Goal: Task Accomplishment & Management: Manage account settings

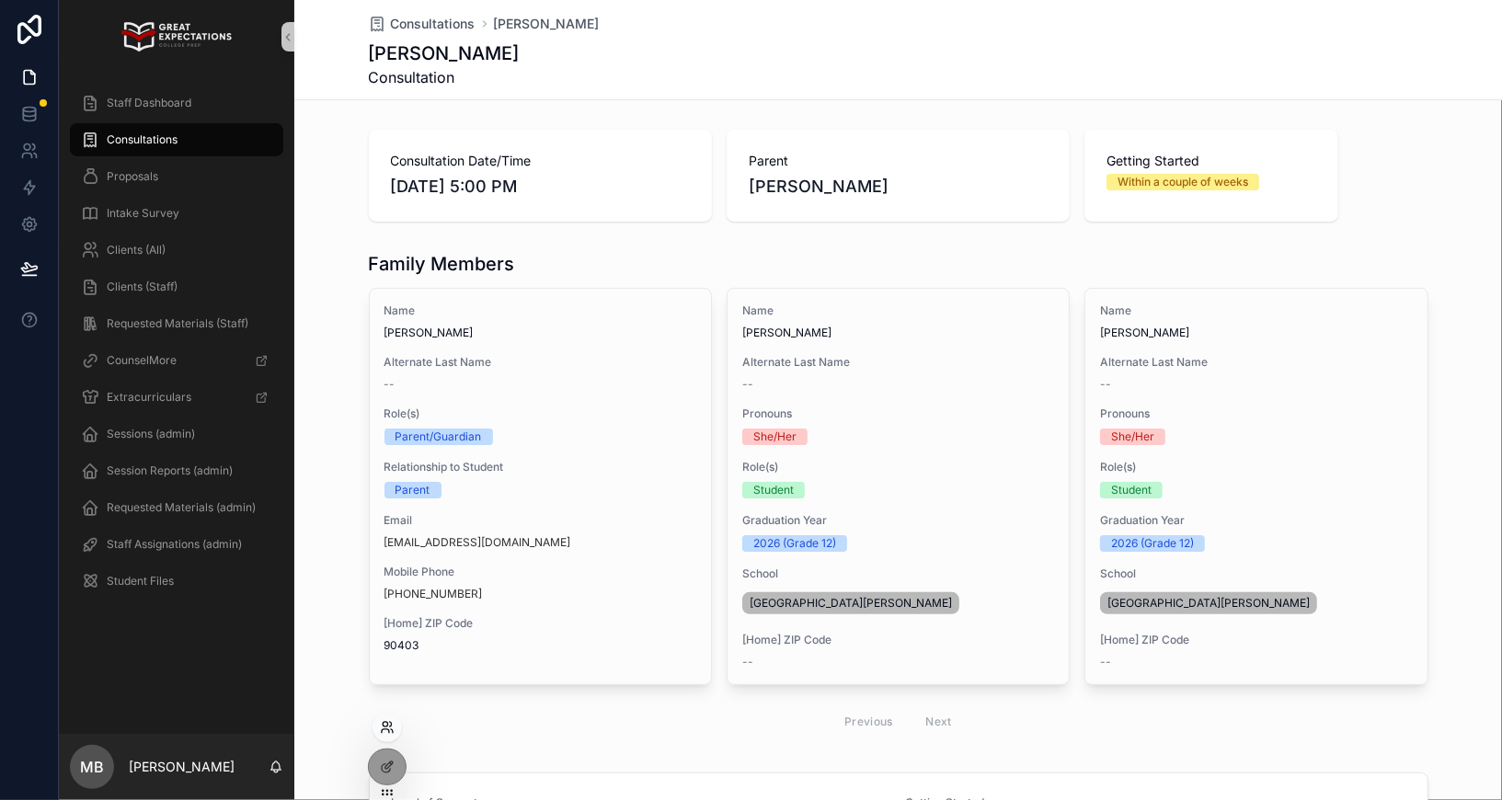
click at [385, 730] on icon at bounding box center [387, 727] width 15 height 15
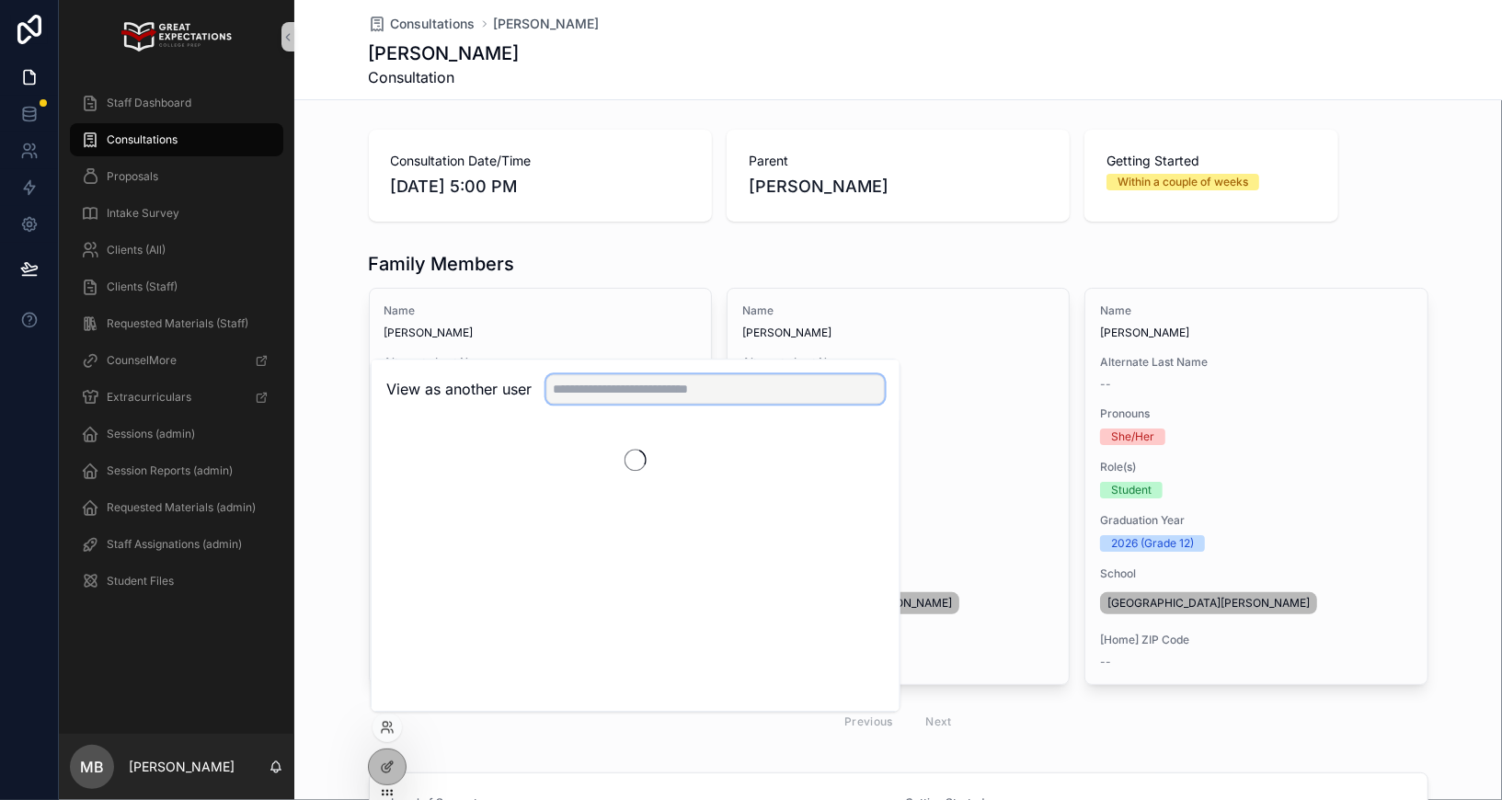
click at [656, 390] on input "text" at bounding box center [715, 388] width 339 height 29
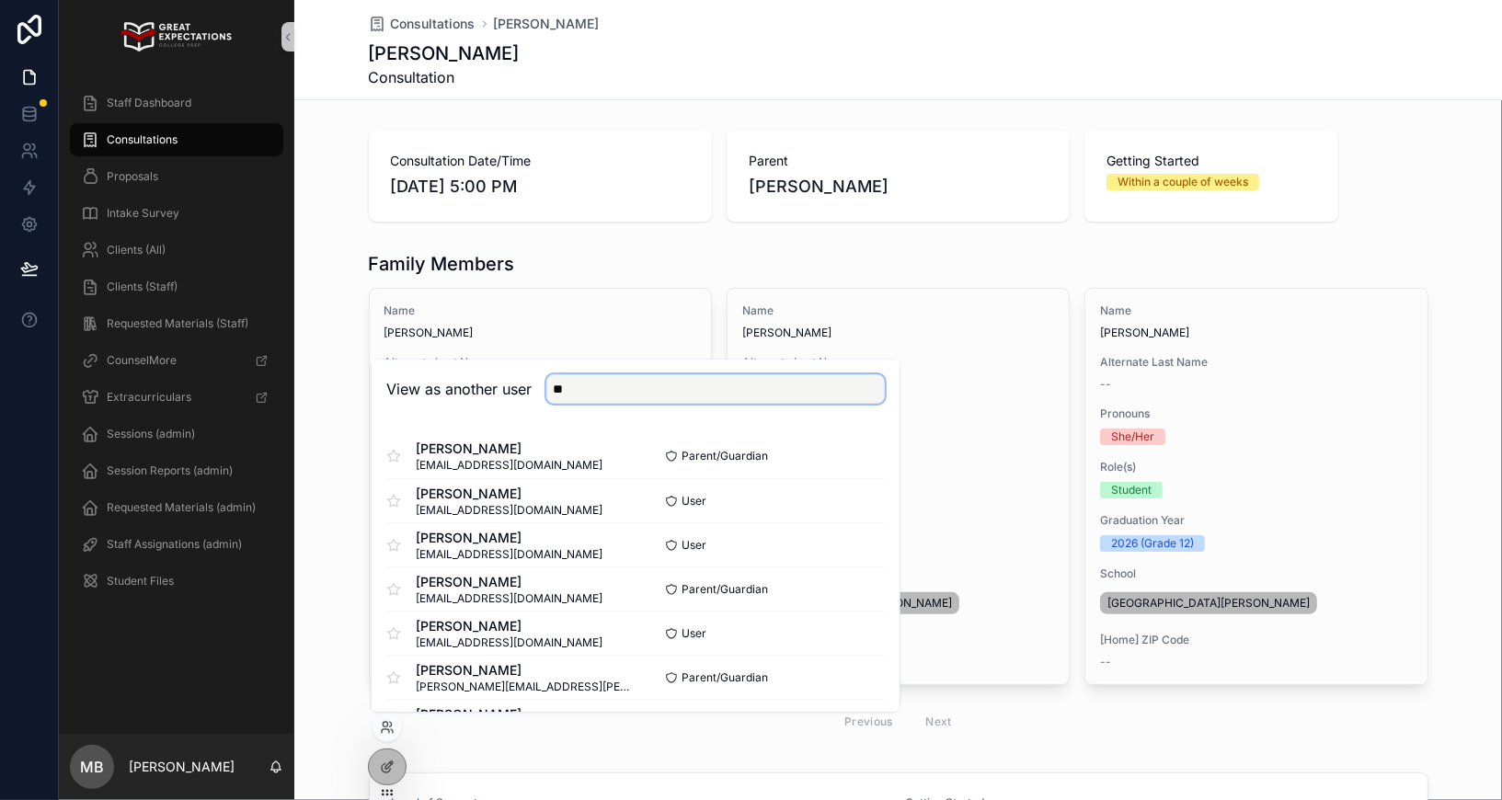
type input "*"
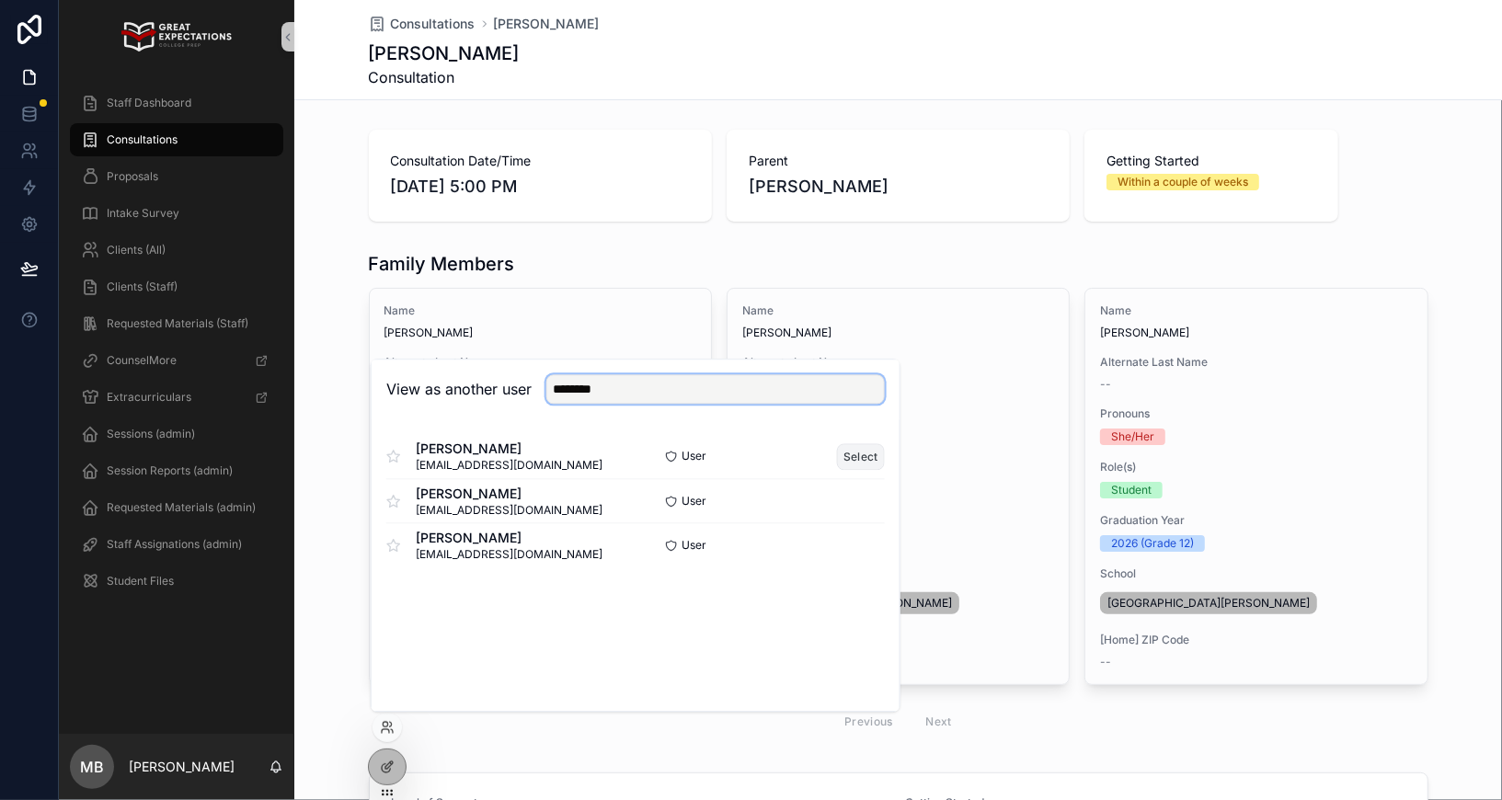
type input "********"
click at [863, 457] on button "Select" at bounding box center [861, 456] width 48 height 27
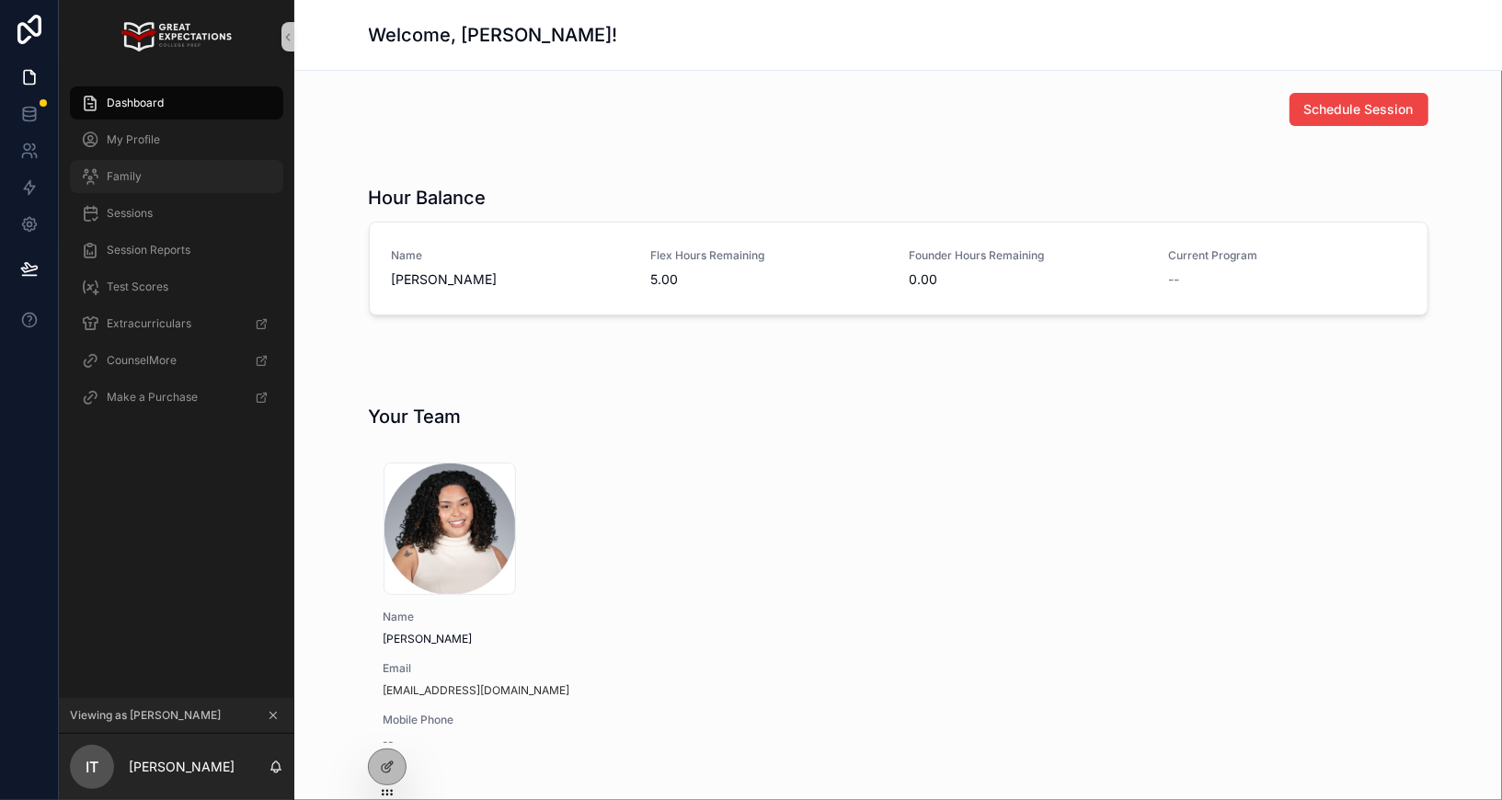
click at [125, 179] on span "Family" at bounding box center [124, 176] width 35 height 15
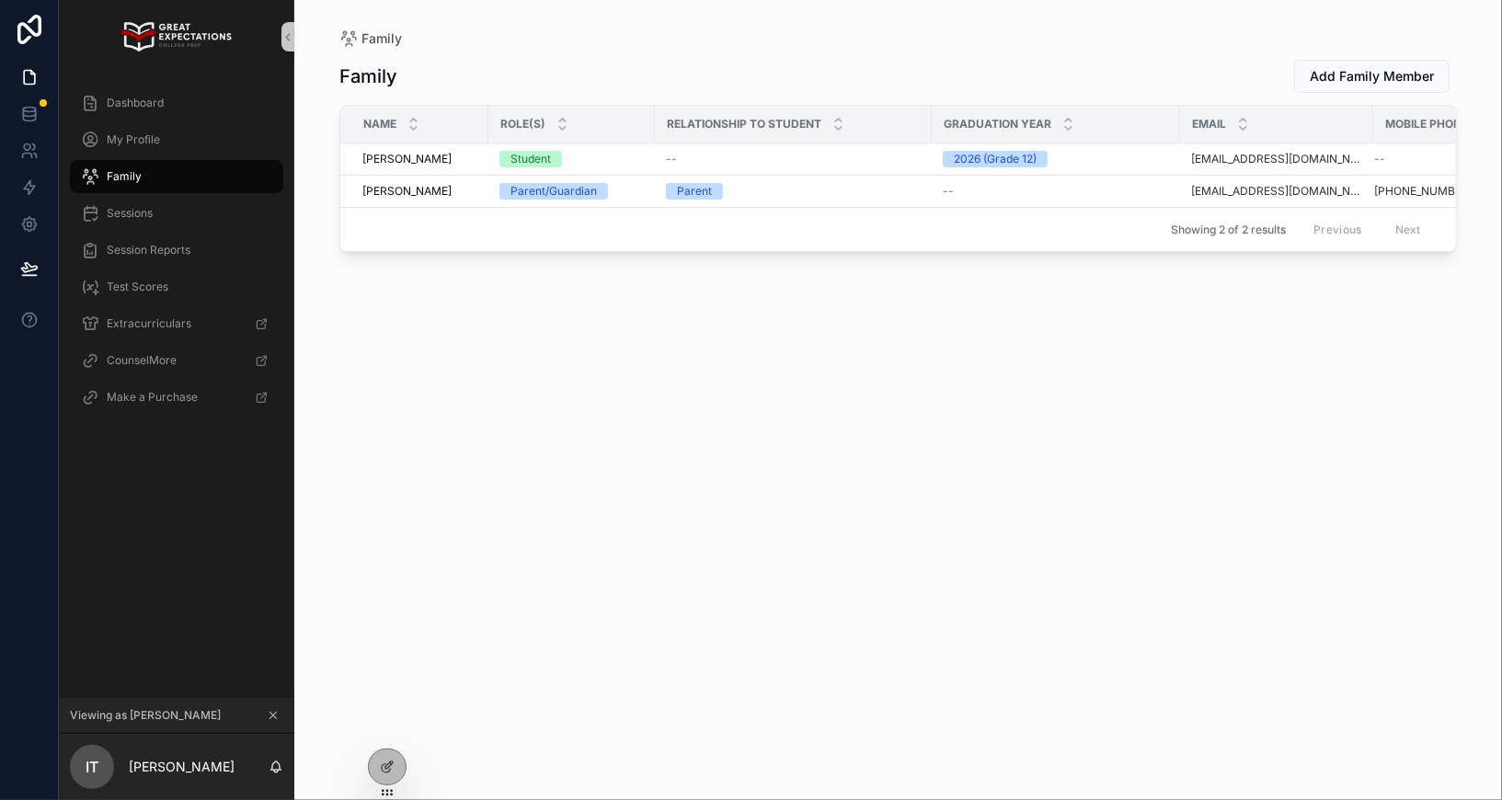
click at [270, 716] on icon "scrollable content" at bounding box center [273, 715] width 13 height 13
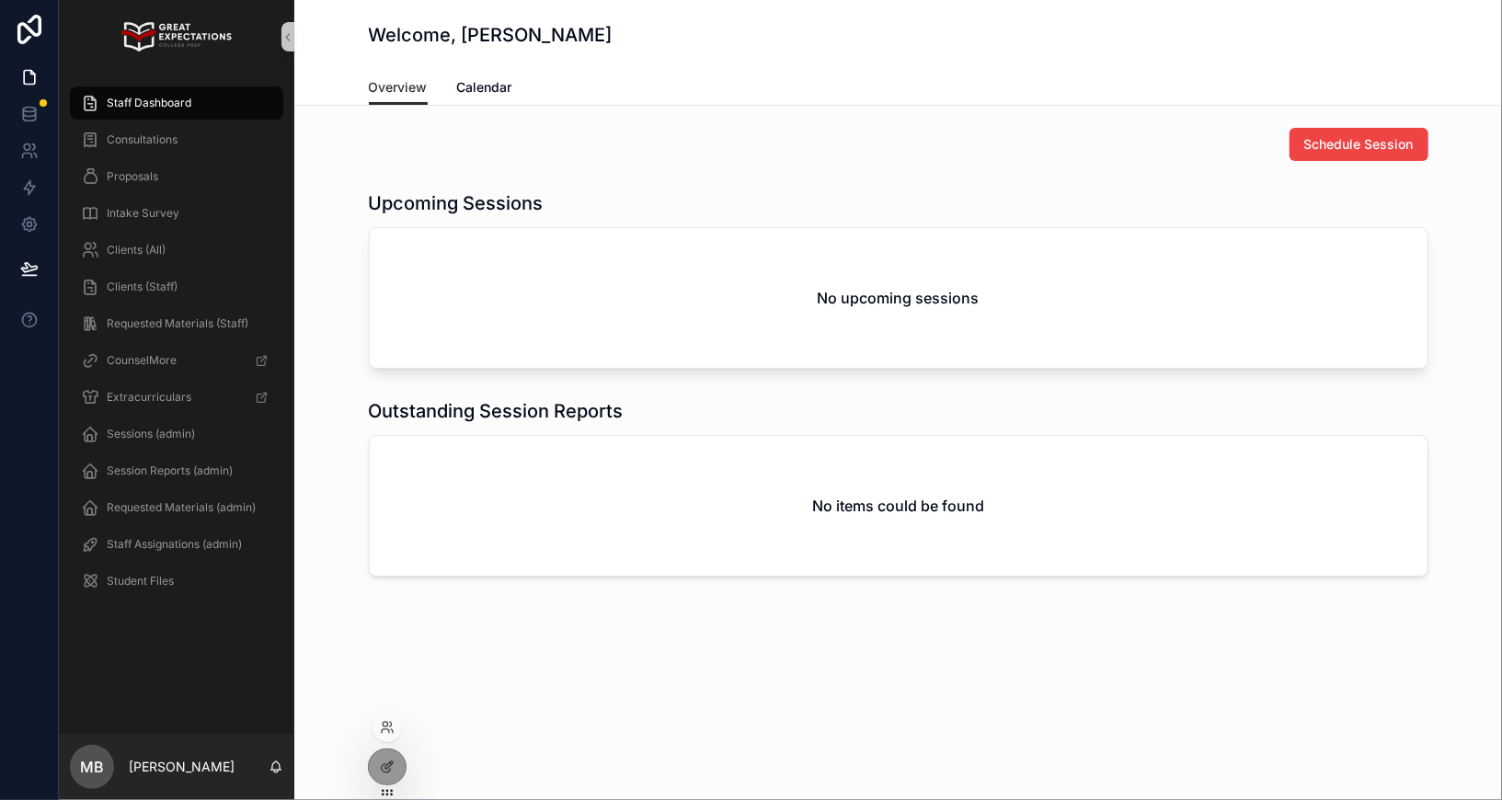
click at [391, 715] on div at bounding box center [387, 727] width 29 height 29
click at [385, 732] on icon at bounding box center [387, 727] width 15 height 15
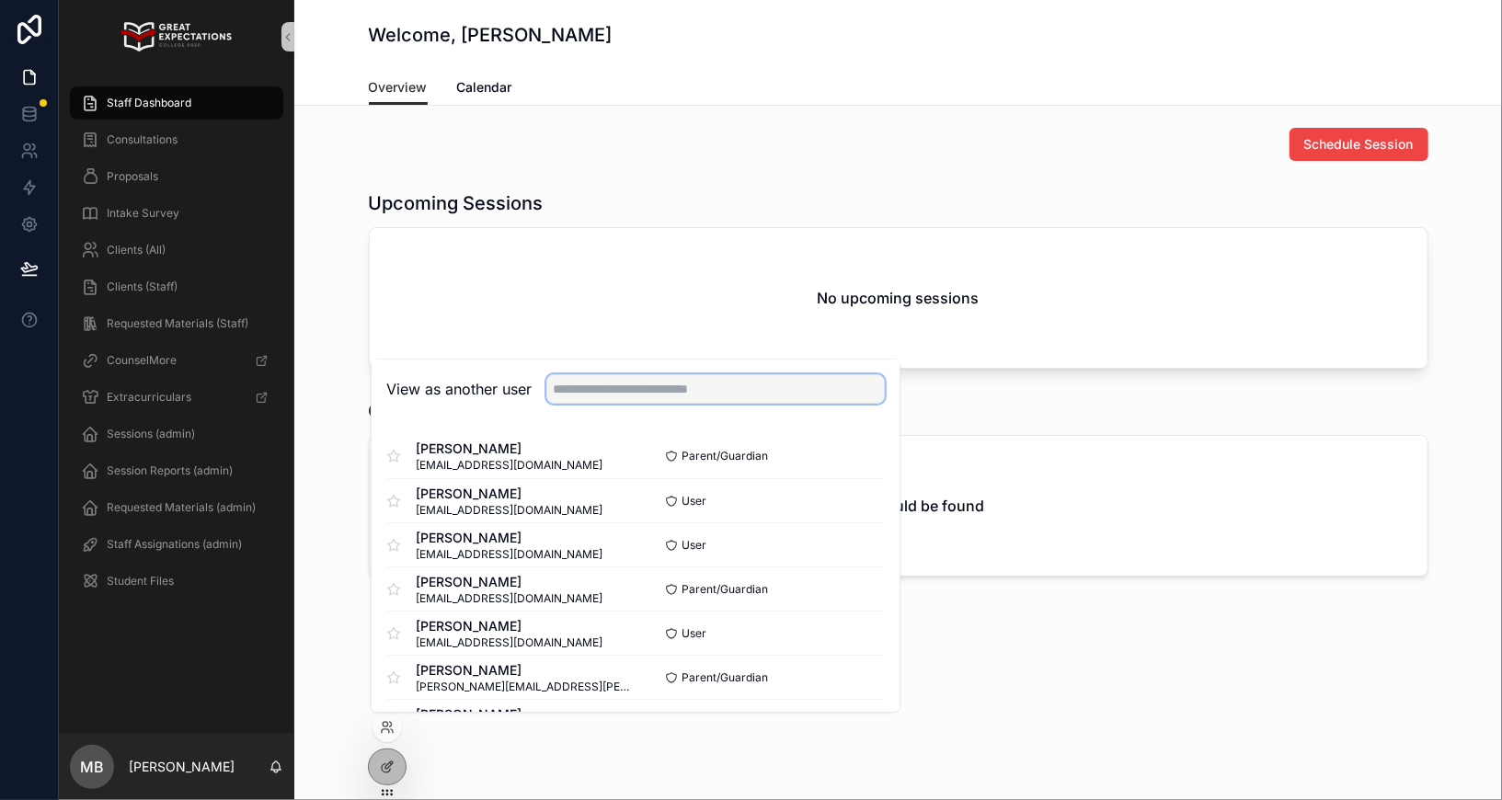
click at [589, 381] on input "text" at bounding box center [715, 388] width 339 height 29
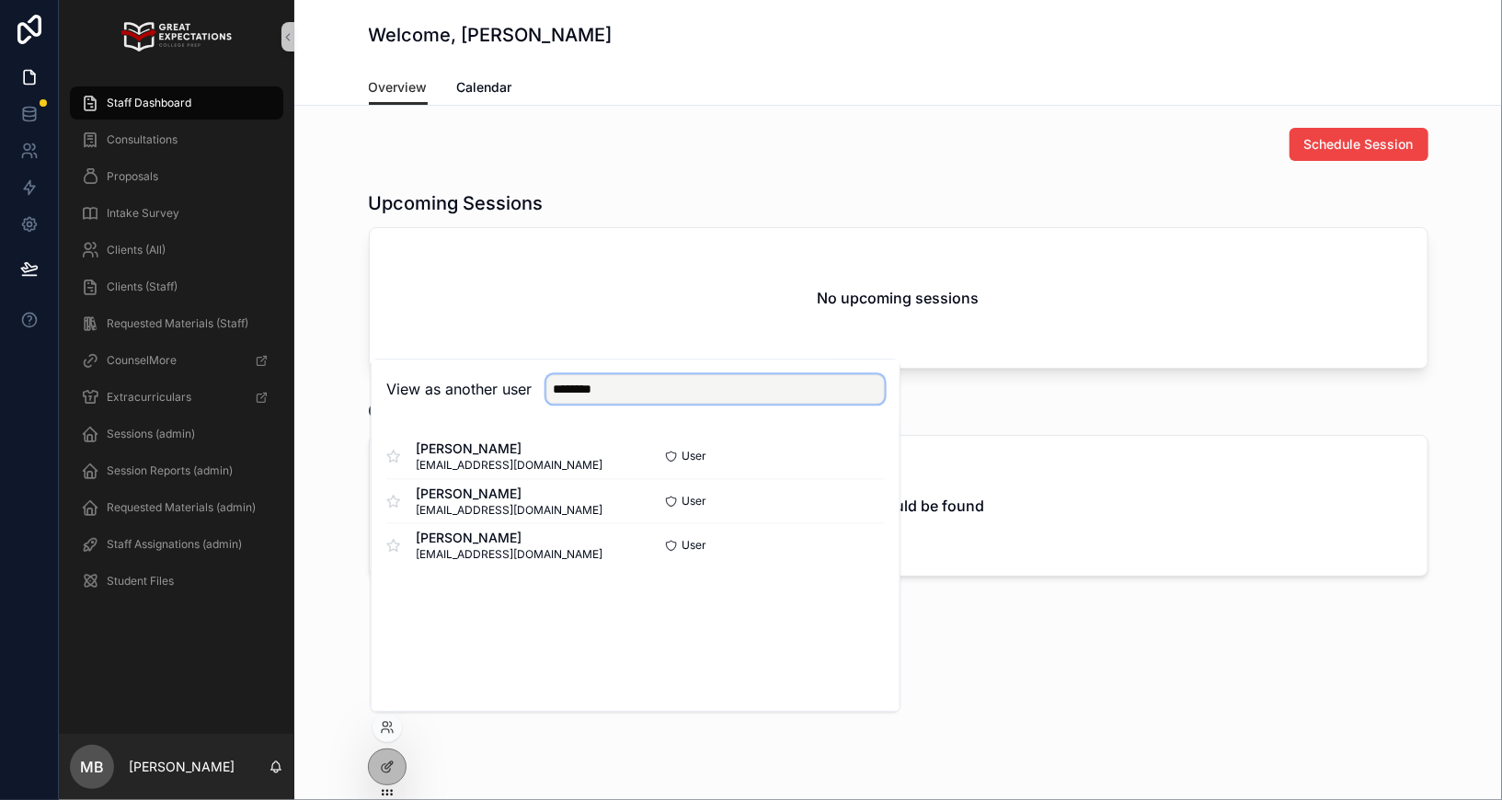
type input "********"
click at [857, 454] on button "Select" at bounding box center [861, 456] width 48 height 27
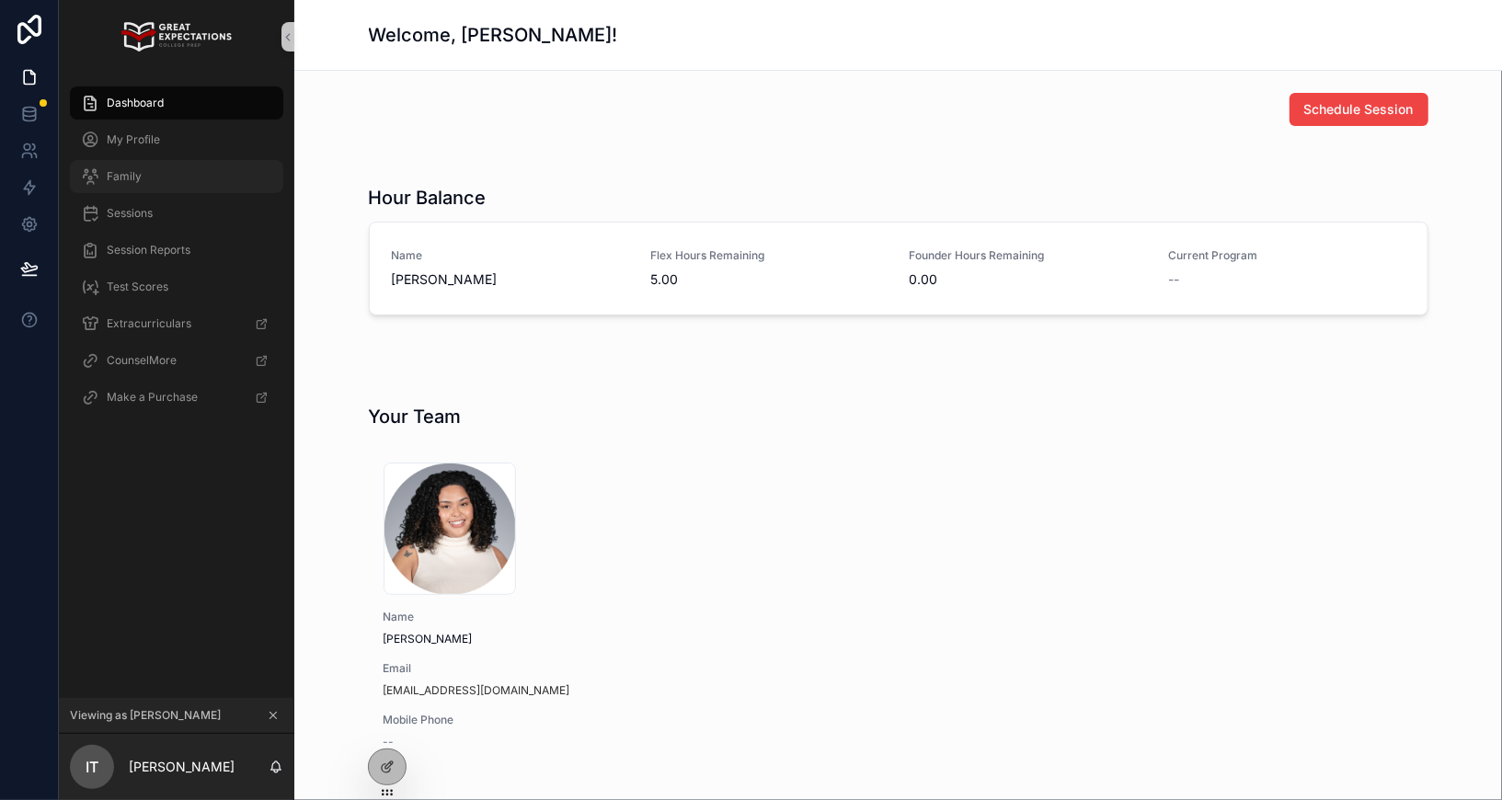
click at [123, 180] on span "Family" at bounding box center [124, 176] width 35 height 15
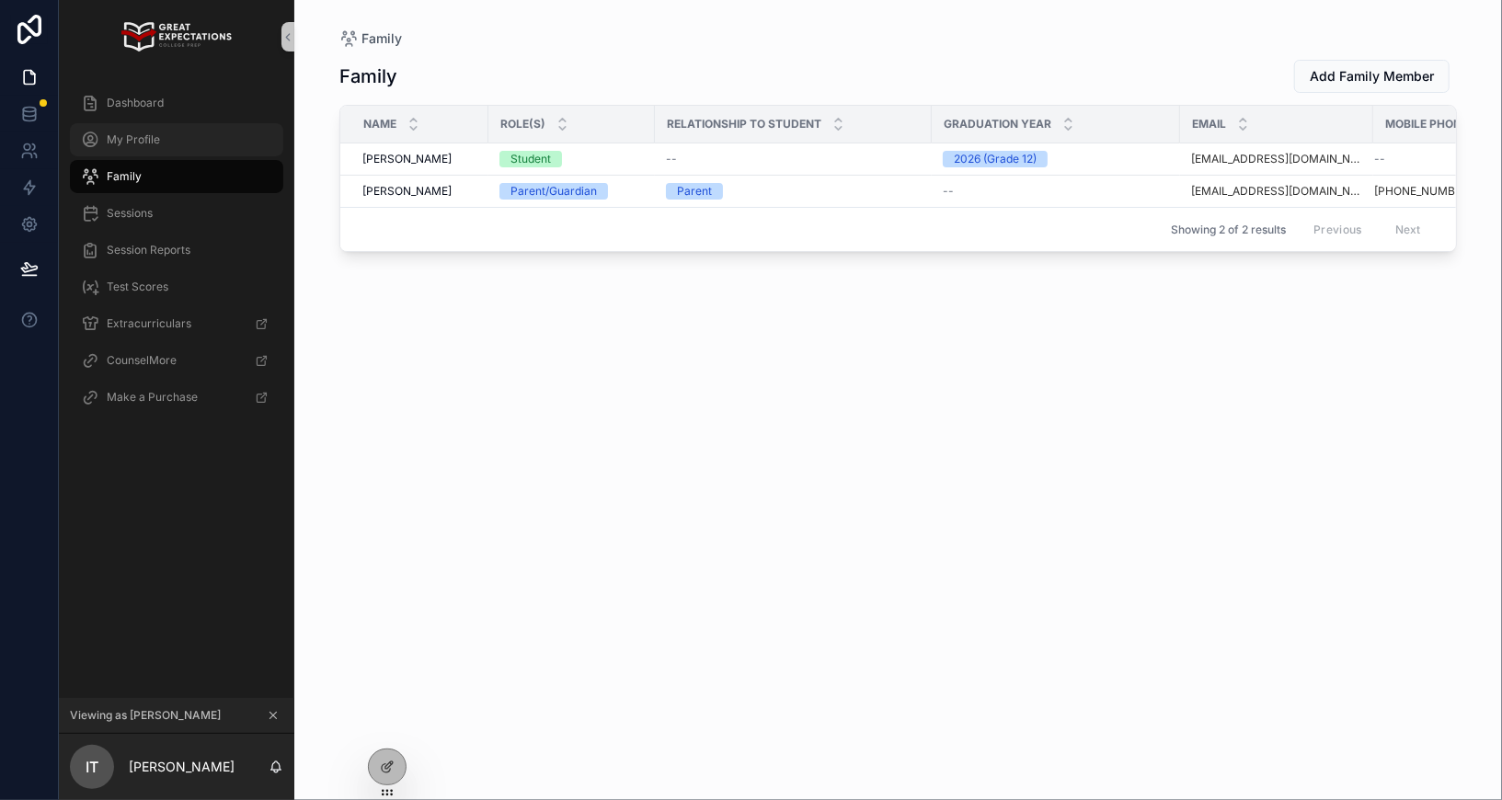
click at [135, 145] on span "My Profile" at bounding box center [133, 139] width 53 height 15
